Goal: Find specific page/section: Find specific page/section

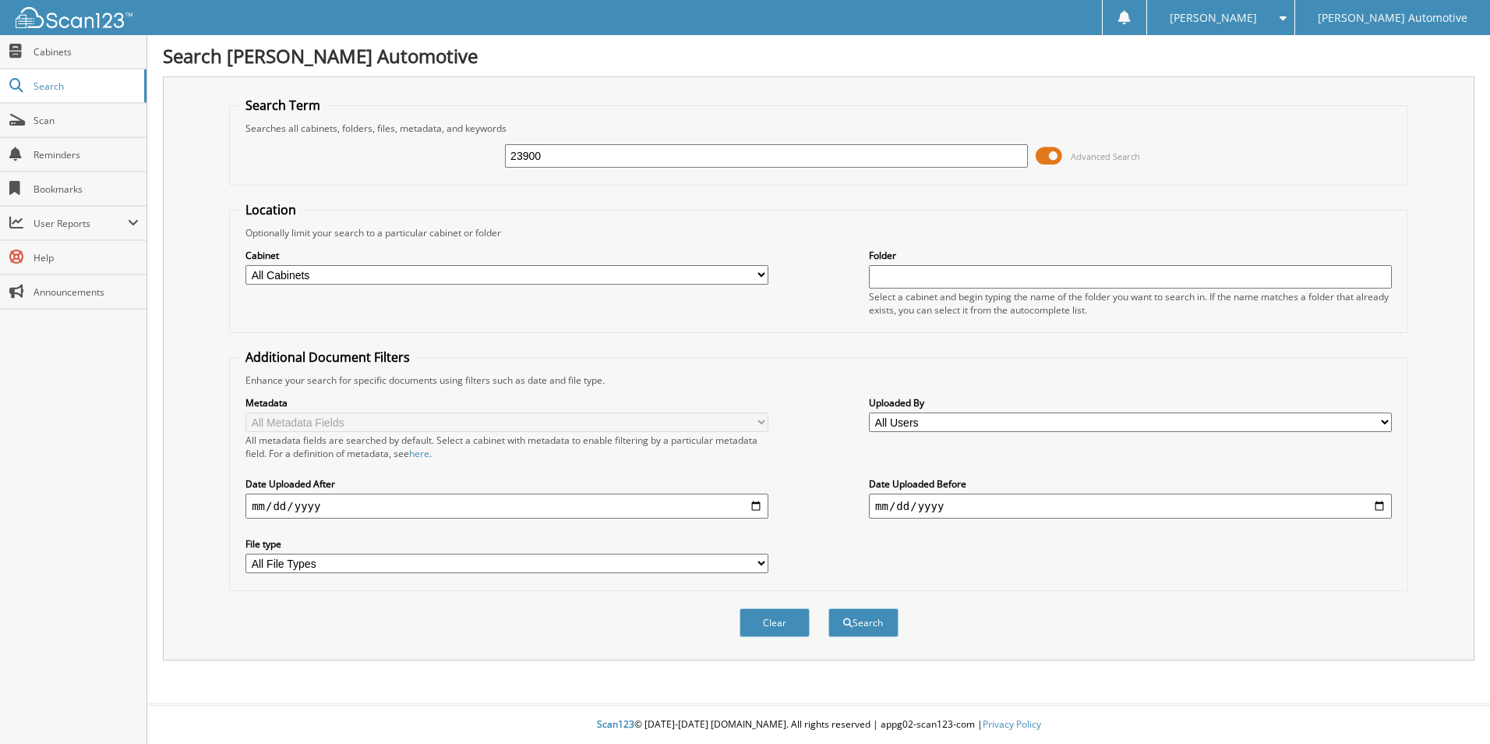
type input "23900"
click at [829, 608] on button "Search" at bounding box center [864, 622] width 70 height 29
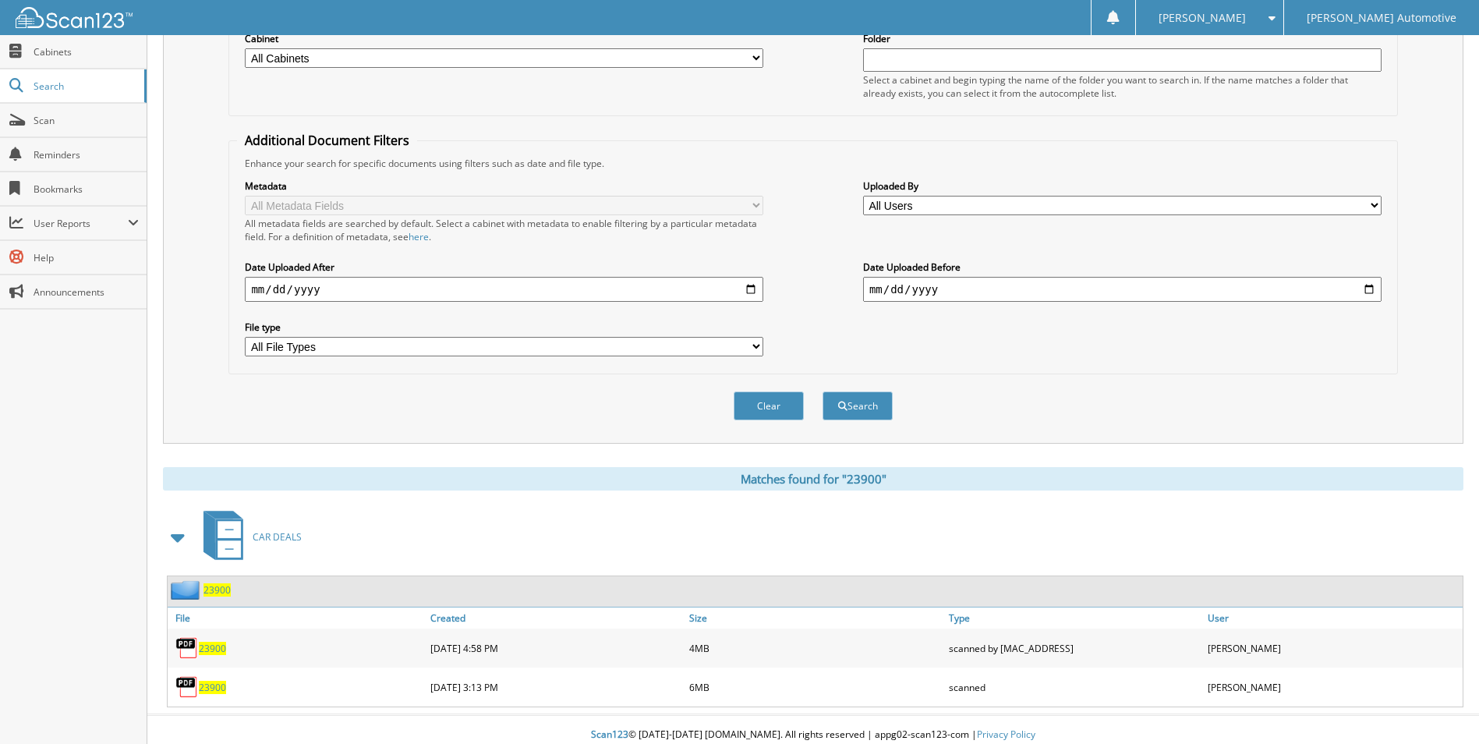
scroll to position [228, 0]
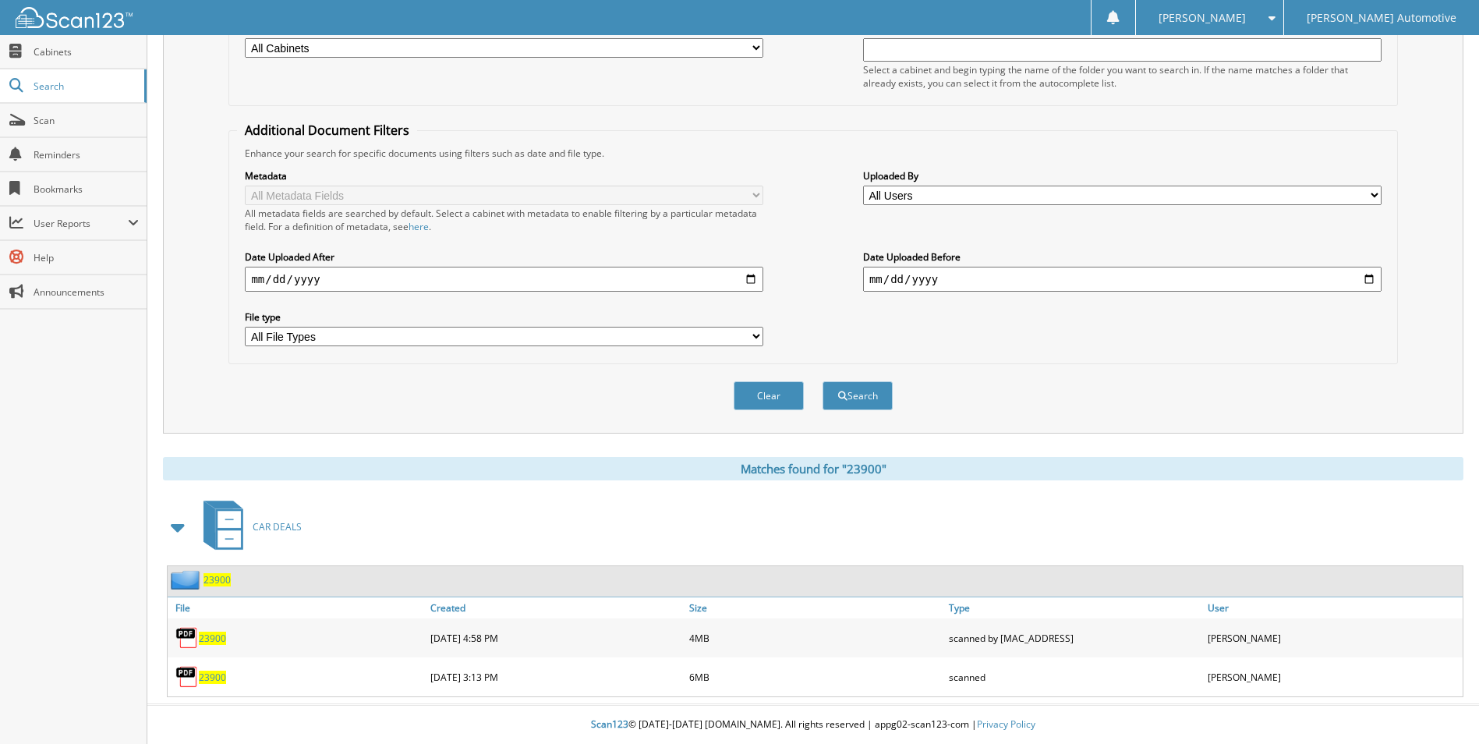
click at [209, 642] on span "23900" at bounding box center [212, 637] width 27 height 13
click at [221, 637] on span "23900" at bounding box center [212, 637] width 27 height 13
click at [217, 676] on span "23900" at bounding box center [212, 676] width 27 height 13
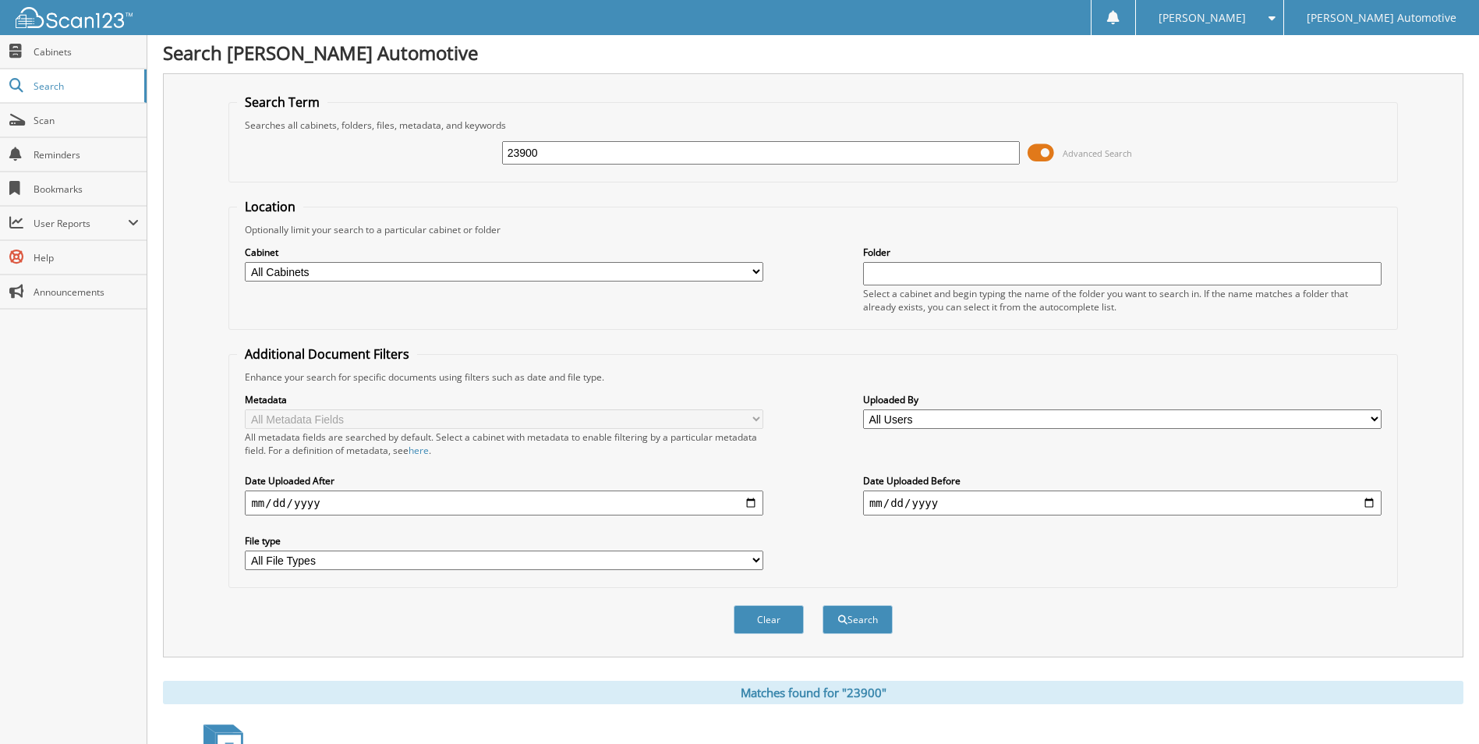
scroll to position [0, 0]
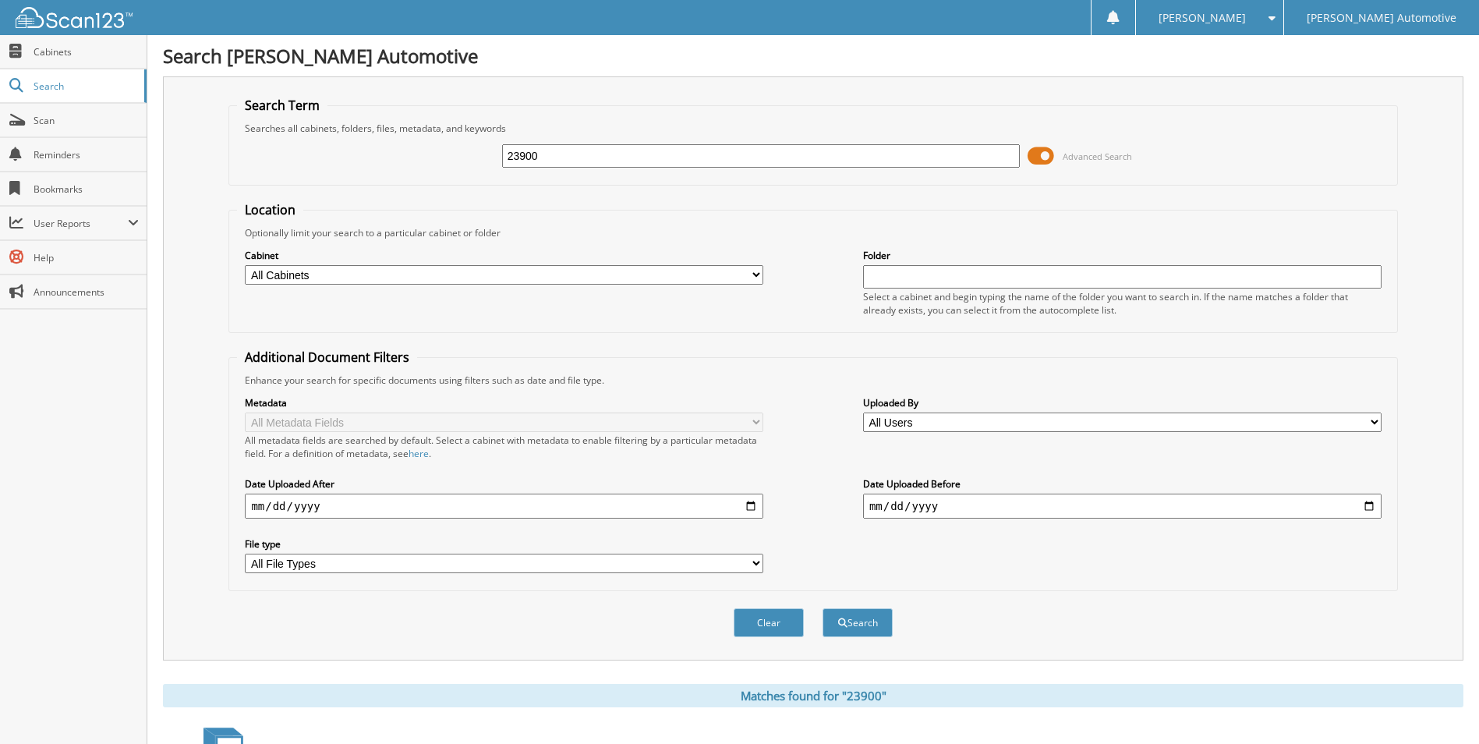
click at [614, 171] on div "23900 Advanced Search" at bounding box center [812, 156] width 1151 height 42
click at [550, 162] on input "23900" at bounding box center [761, 155] width 518 height 23
type input "23898"
click at [822, 608] on button "Search" at bounding box center [857, 622] width 70 height 29
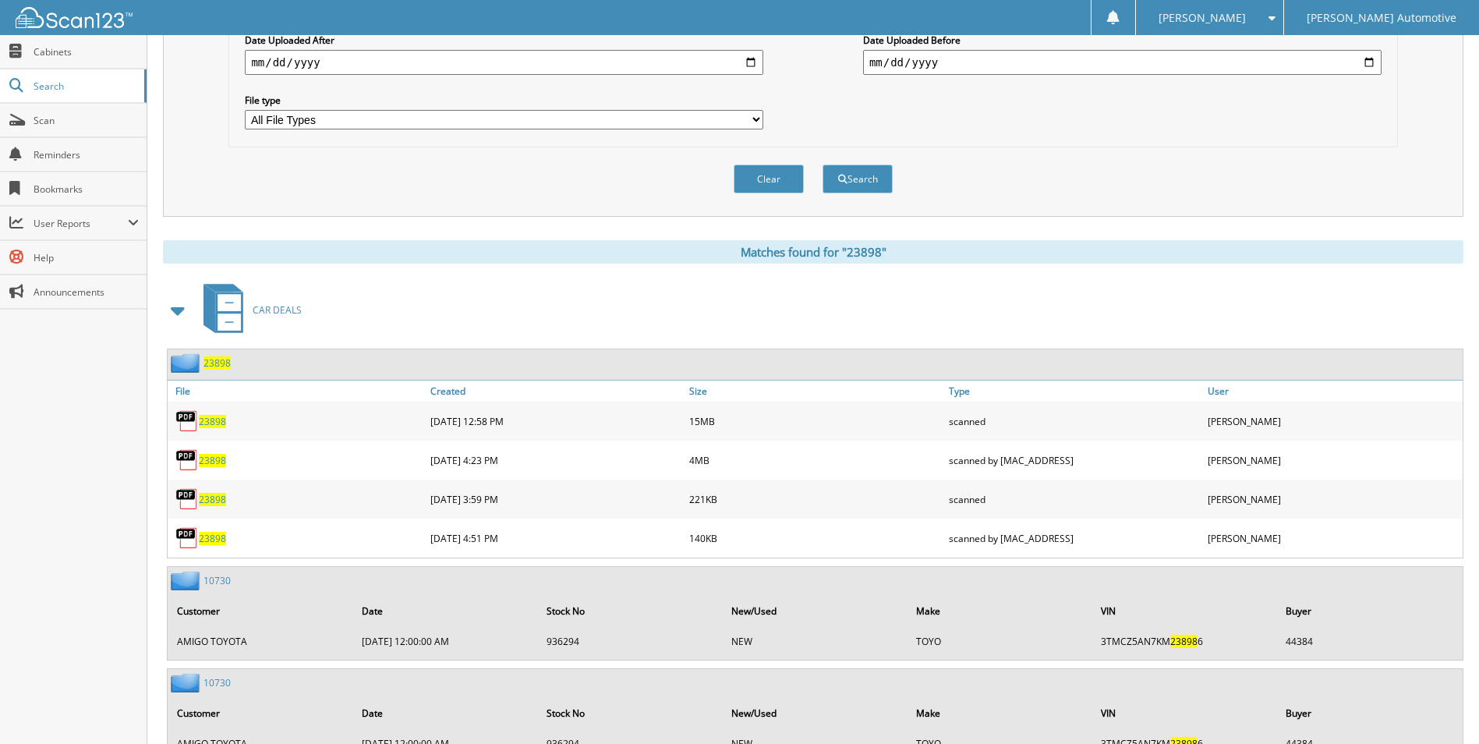
scroll to position [448, 0]
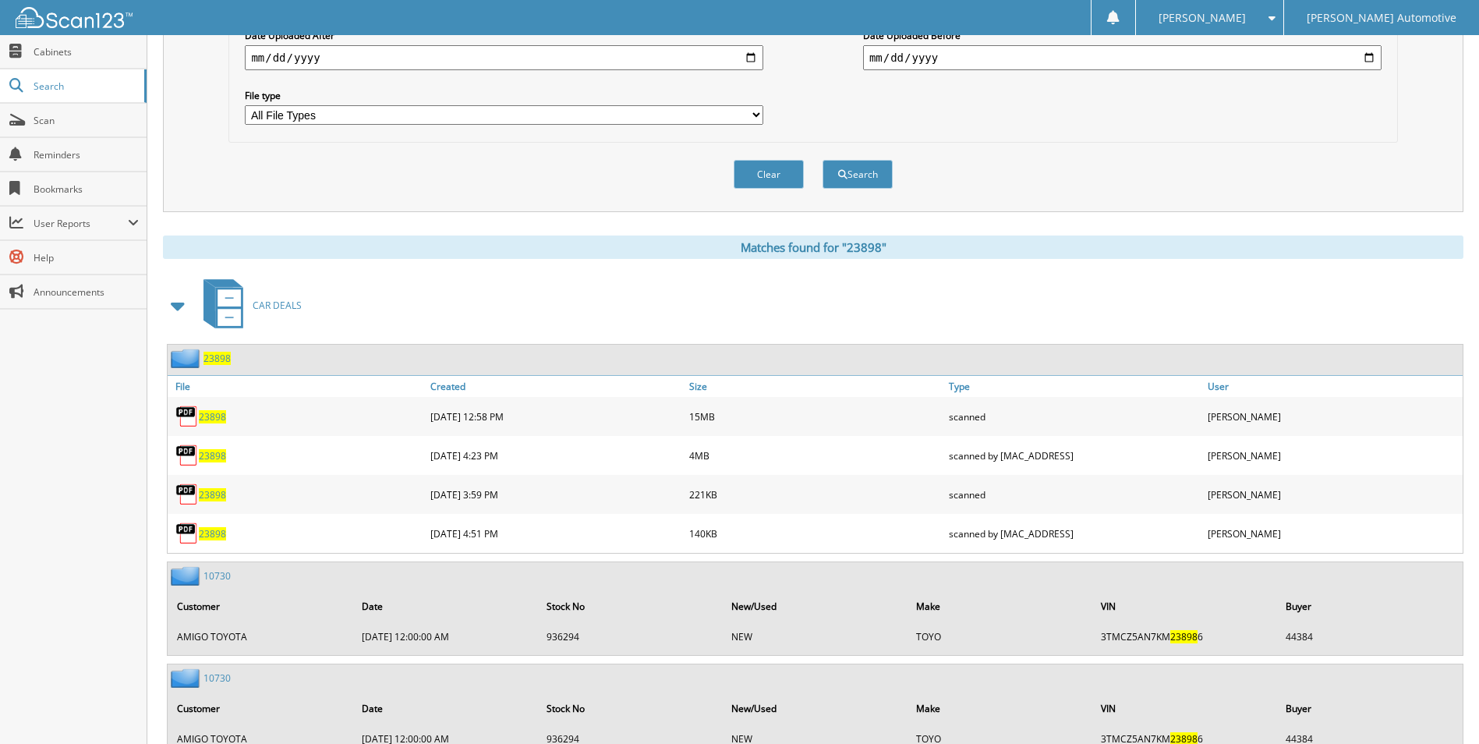
click at [213, 454] on span "23898" at bounding box center [212, 455] width 27 height 13
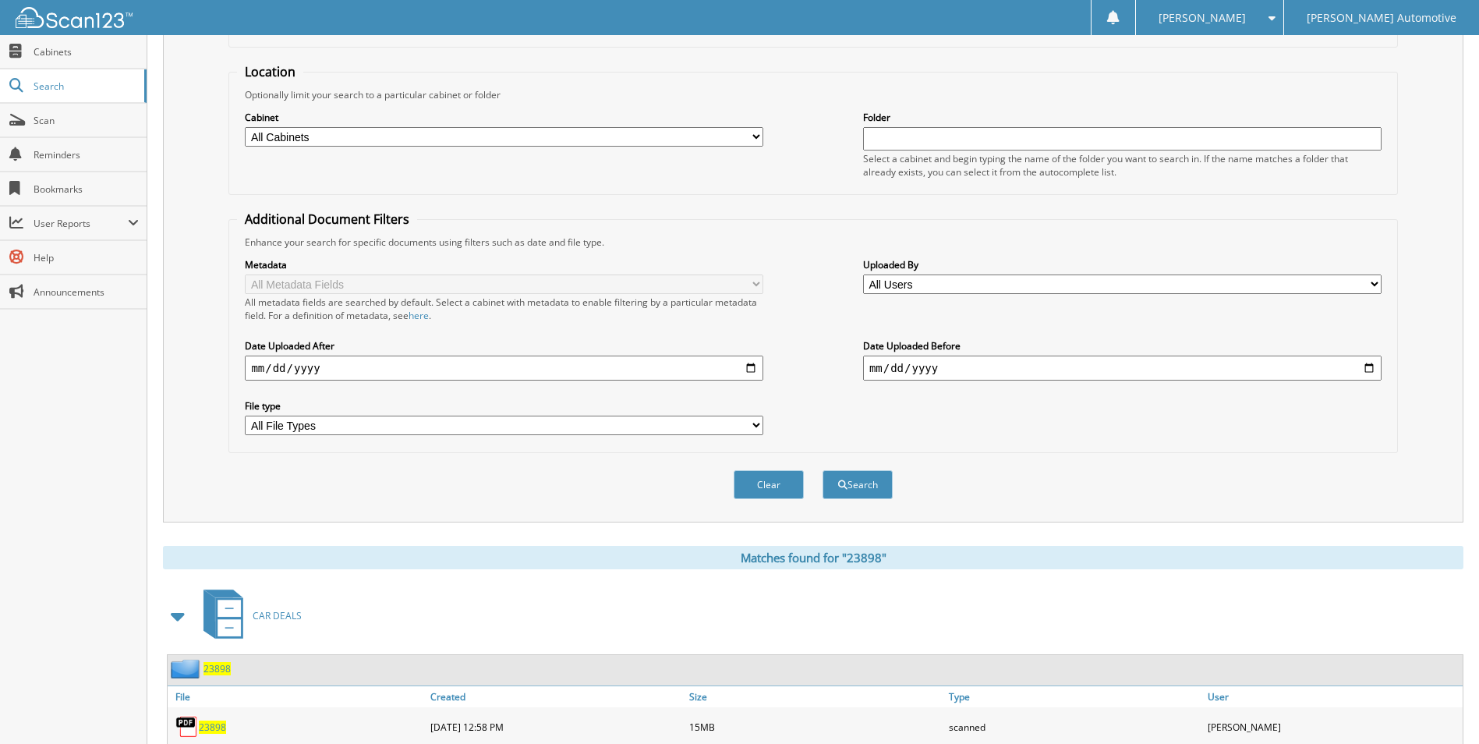
scroll to position [0, 0]
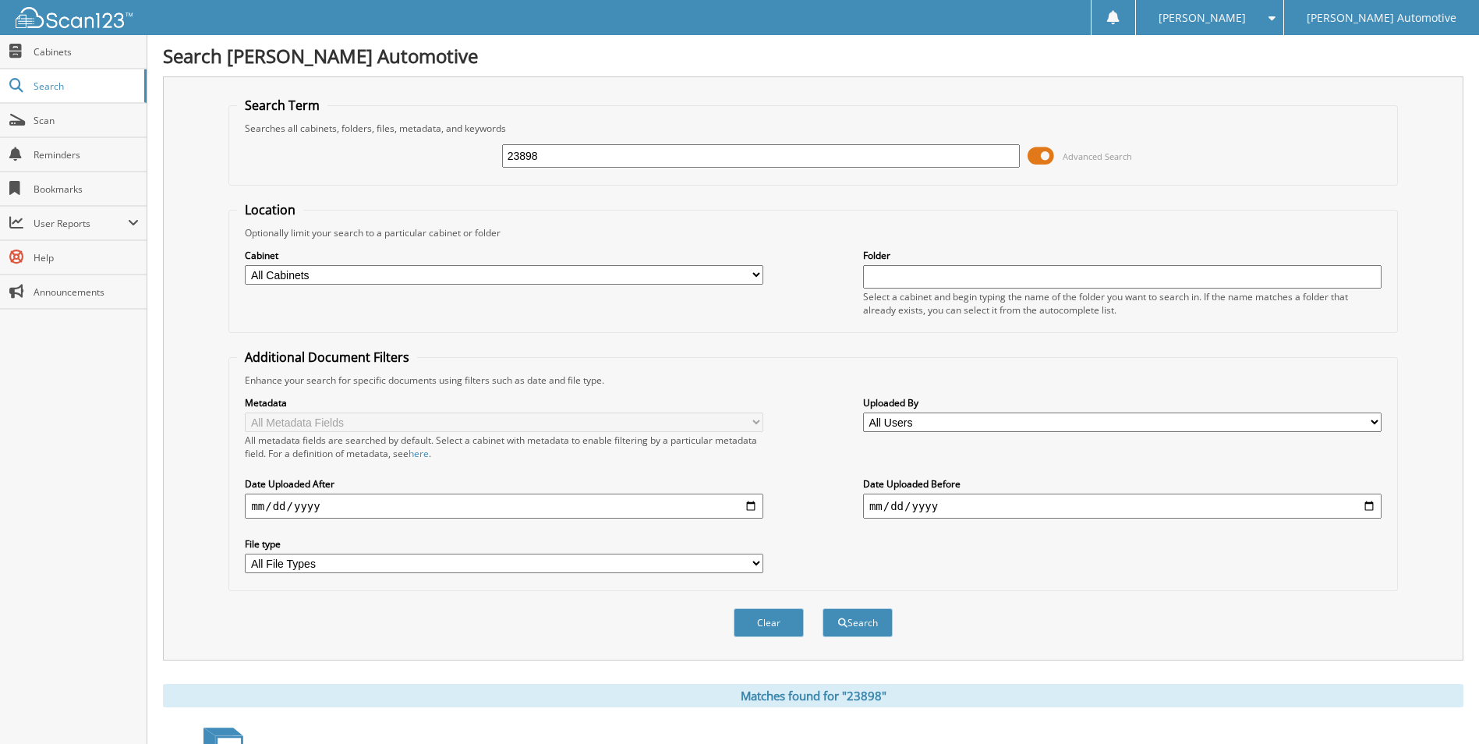
click at [1040, 154] on span at bounding box center [1040, 155] width 27 height 23
